Goal: Find specific page/section: Find specific page/section

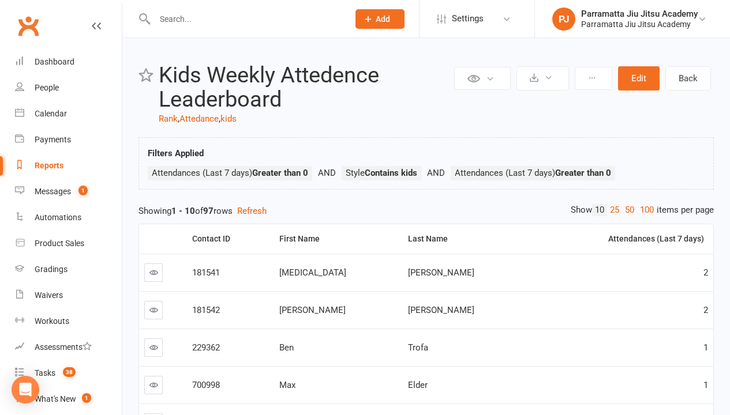
click at [644, 210] on link "100" at bounding box center [647, 210] width 20 height 12
click at [0, 0] on div "Loading" at bounding box center [0, 0] width 0 height 0
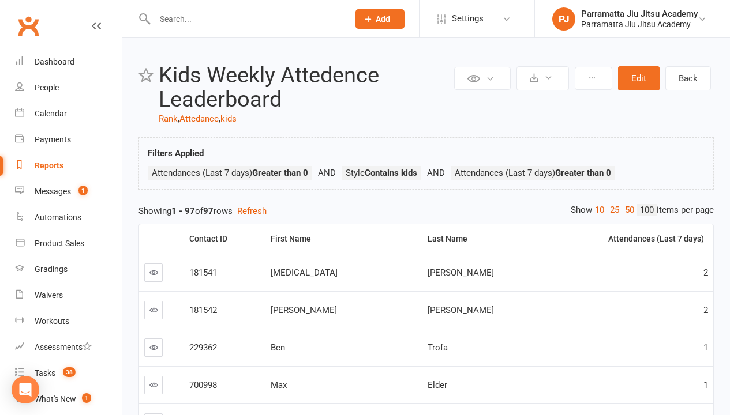
scroll to position [231, 0]
